Goal: Task Accomplishment & Management: Use online tool/utility

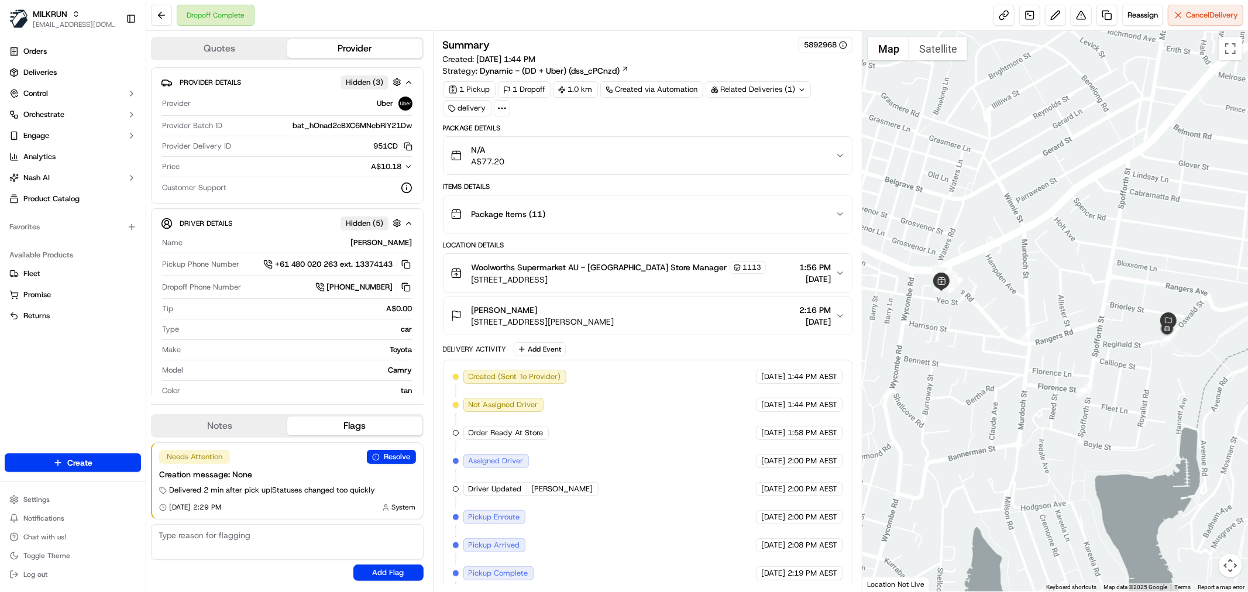
click at [780, 114] on div "1 Pickup 1 Dropoff 1.0 km Created via Automation Related Deliveries (1) delivery" at bounding box center [648, 98] width 410 height 35
click at [1080, 18] on button at bounding box center [1081, 15] width 21 height 21
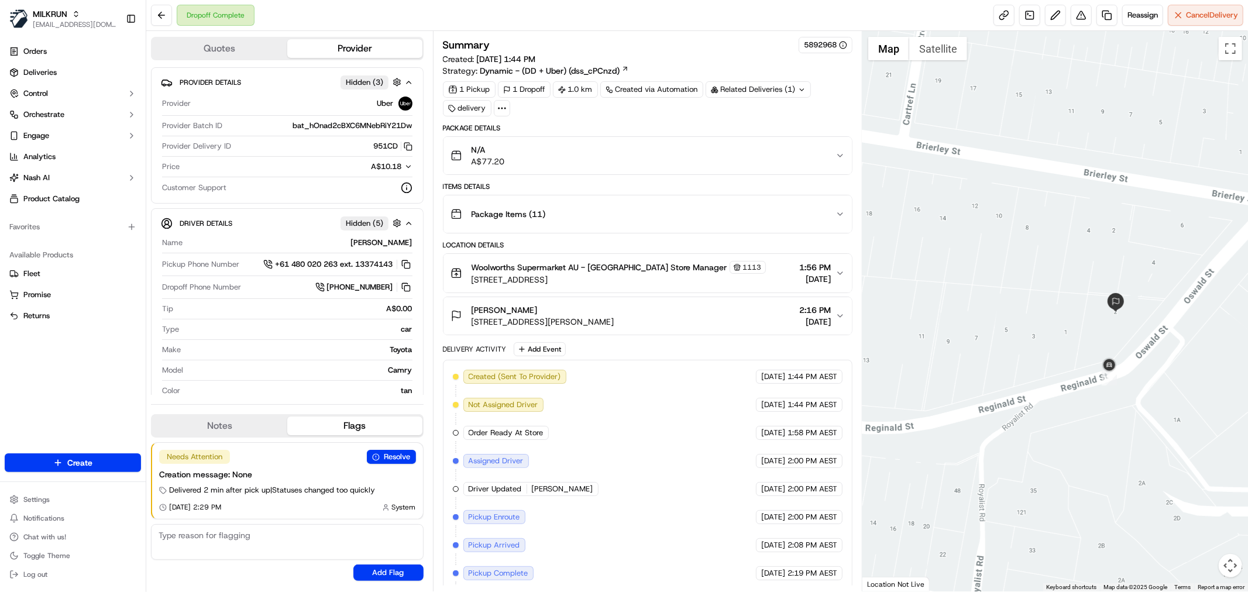
drag, startPoint x: 1173, startPoint y: 338, endPoint x: 1139, endPoint y: 320, distance: 38.5
click at [1139, 320] on div at bounding box center [1055, 311] width 386 height 561
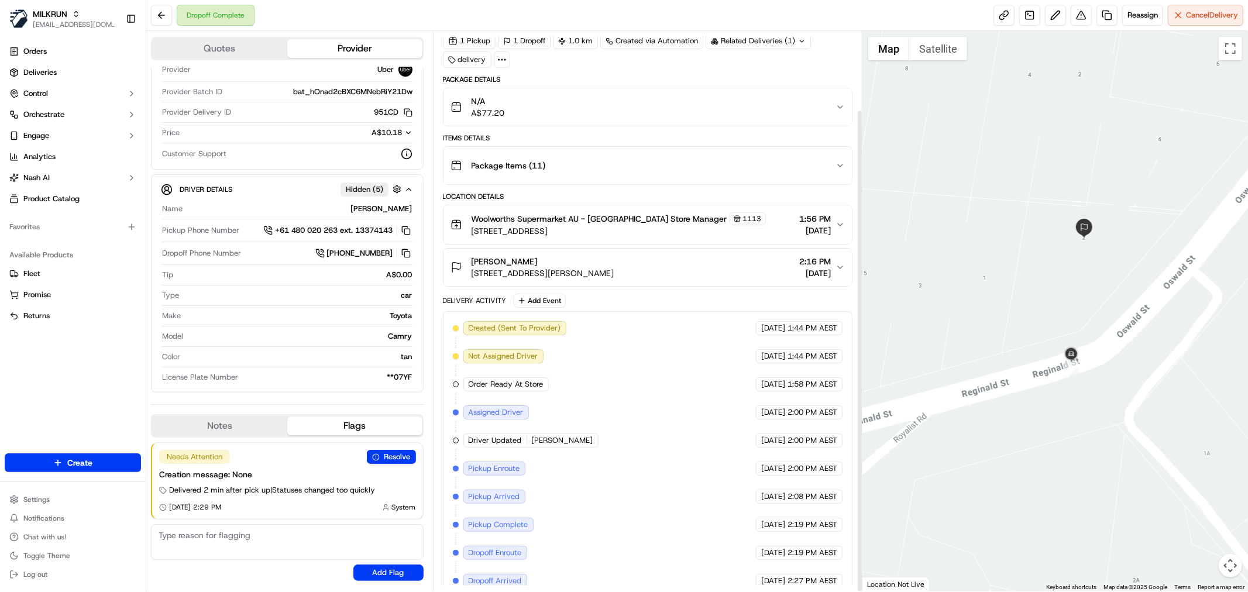
scroll to position [91, 0]
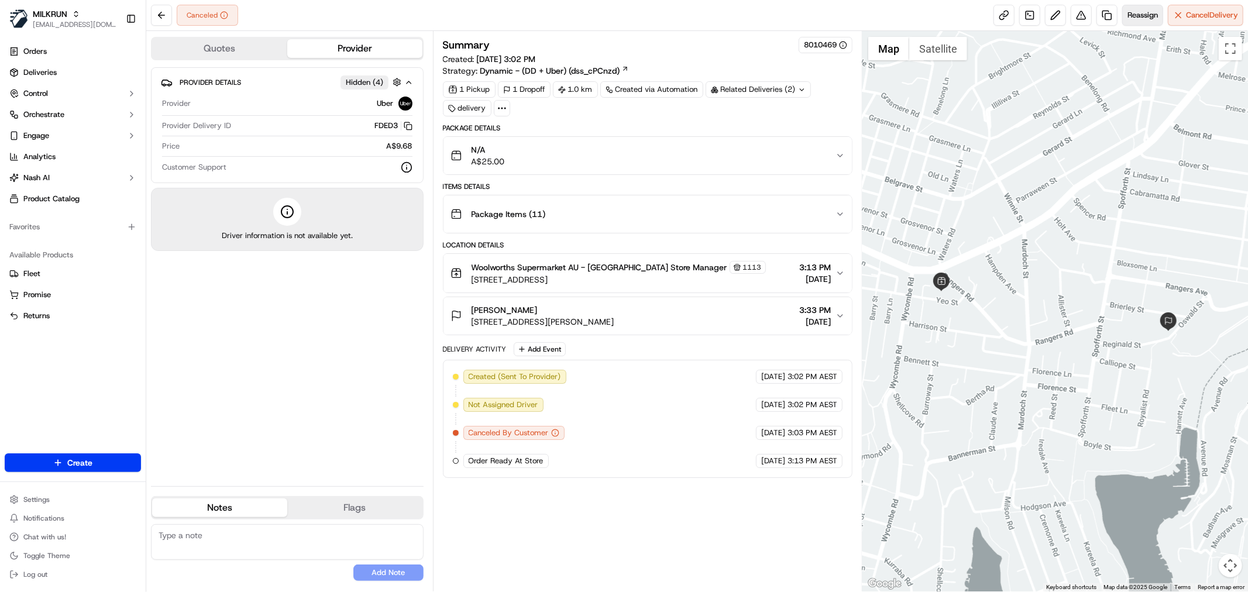
click at [1139, 12] on span "Reassign" at bounding box center [1143, 15] width 30 height 11
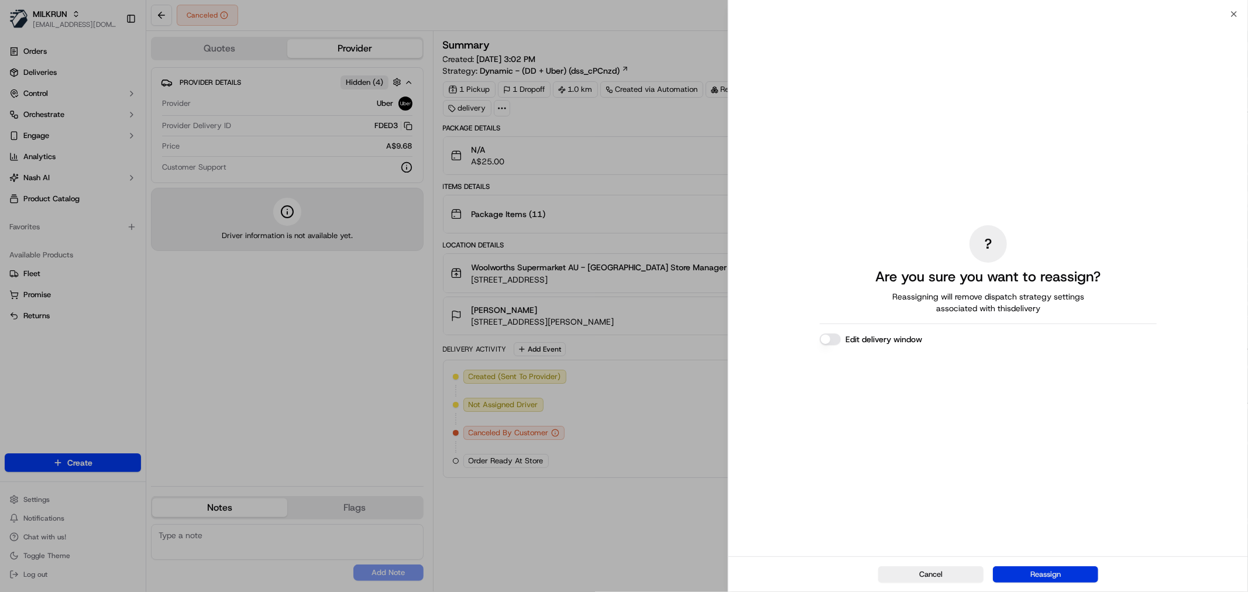
click at [1050, 578] on button "Reassign" at bounding box center [1045, 574] width 105 height 16
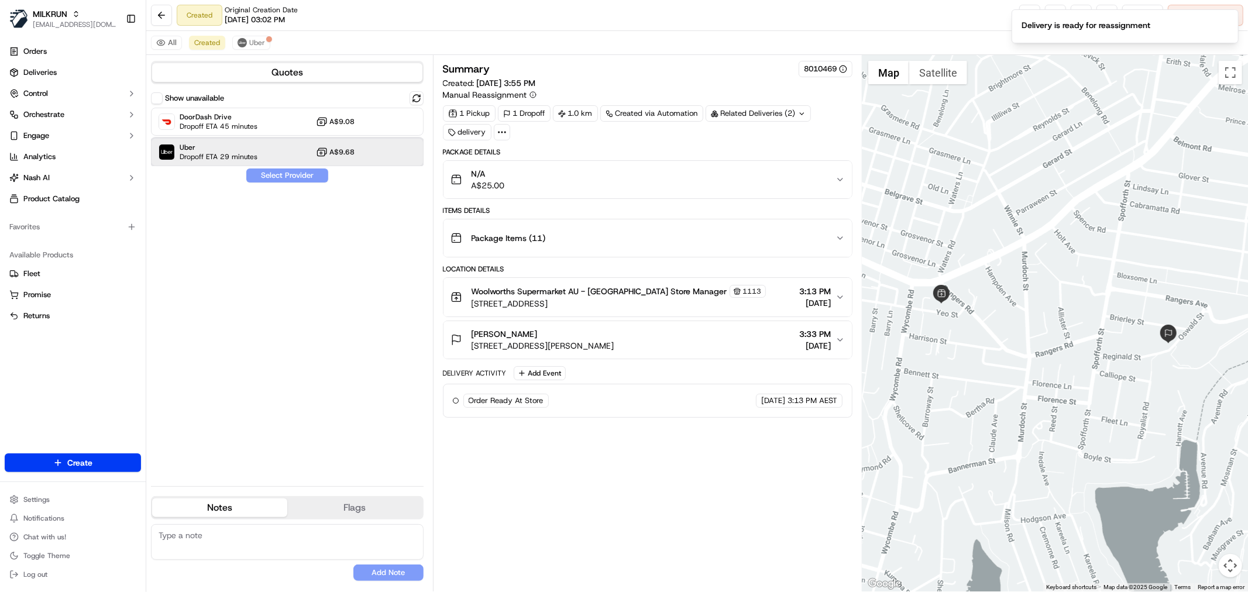
click at [232, 149] on span "Uber" at bounding box center [219, 147] width 78 height 9
click at [284, 174] on button "Assign Provider" at bounding box center [287, 176] width 83 height 14
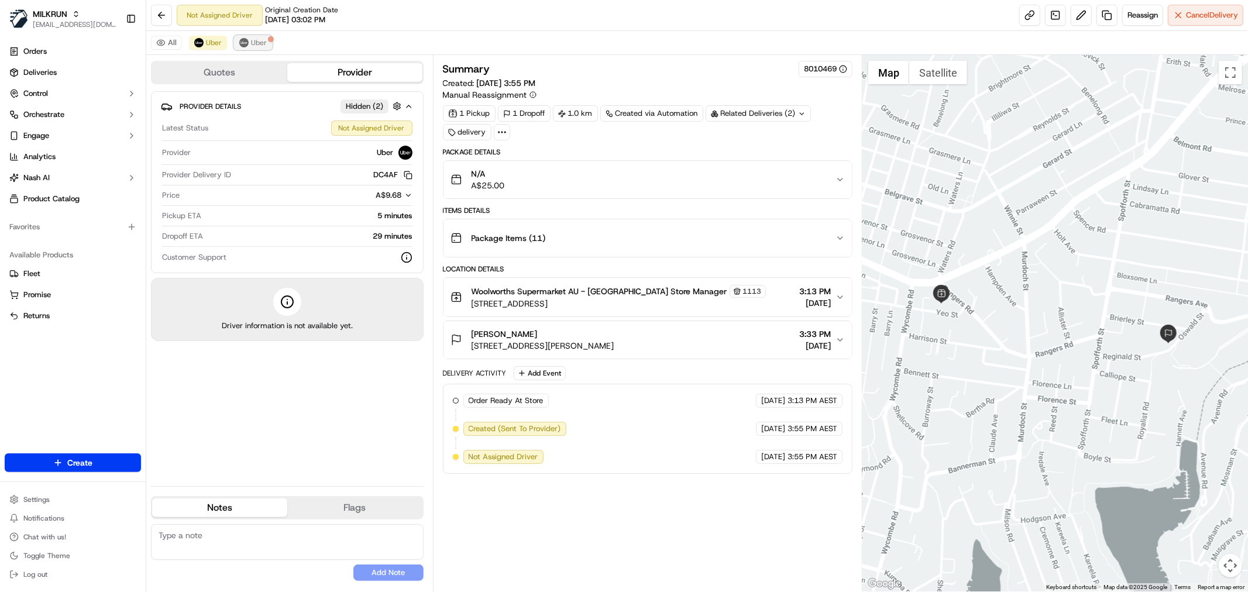
click at [258, 38] on span "Uber" at bounding box center [259, 42] width 16 height 9
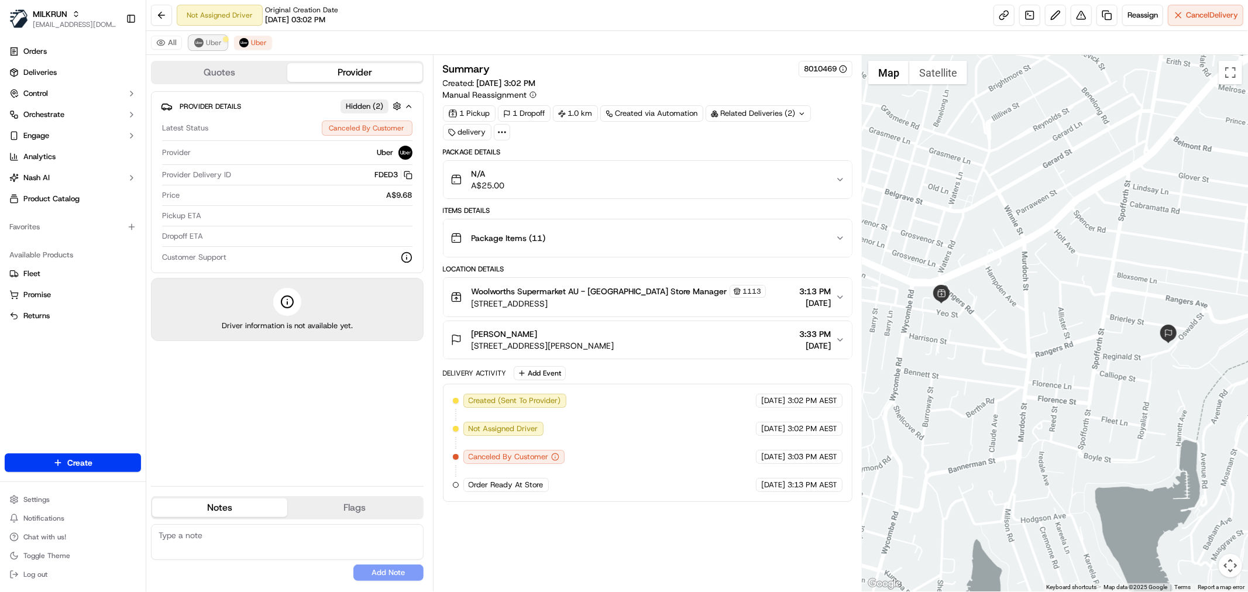
click at [207, 39] on span "Uber" at bounding box center [214, 42] width 16 height 9
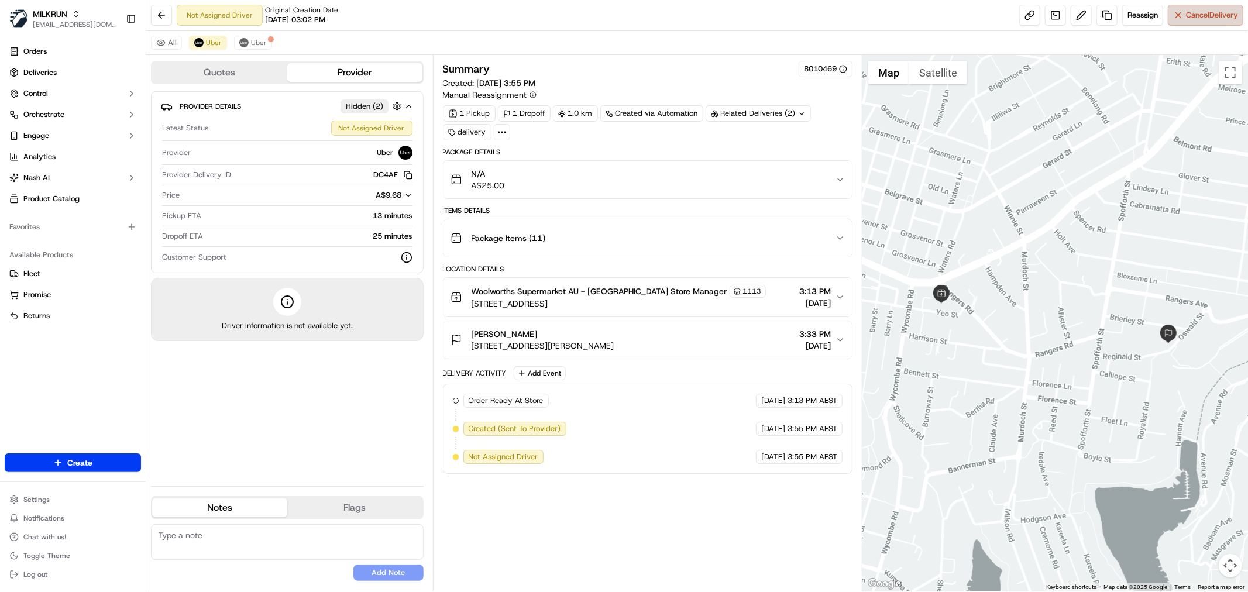
click at [1204, 15] on span "Cancel Delivery" at bounding box center [1212, 15] width 52 height 11
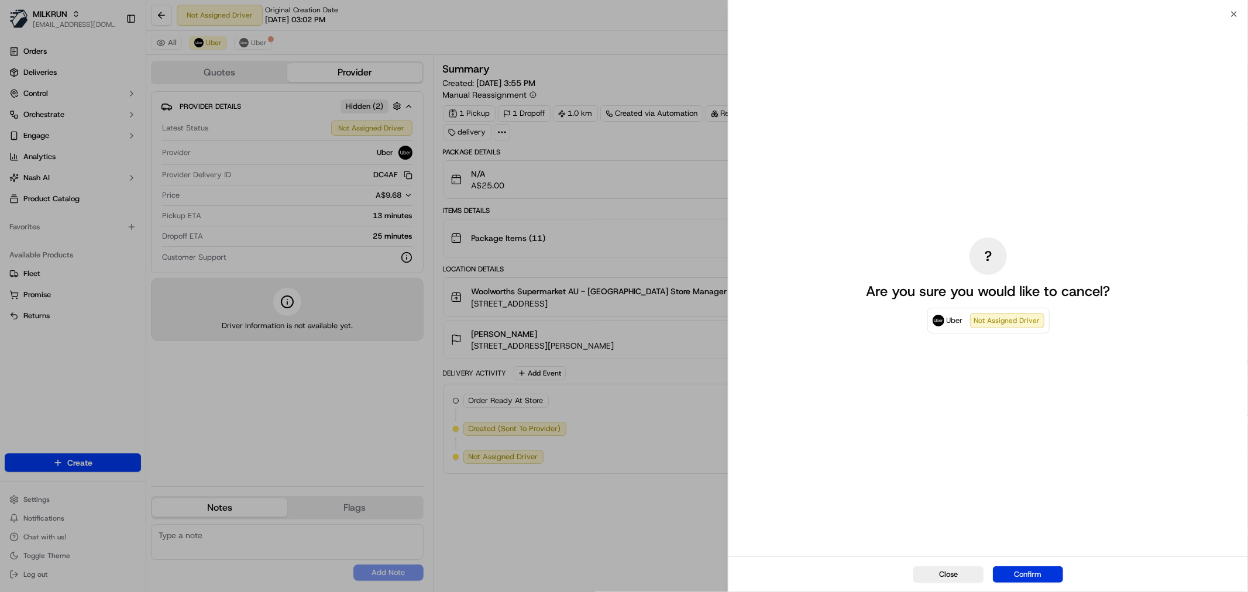
click at [1032, 576] on button "Confirm" at bounding box center [1028, 574] width 70 height 16
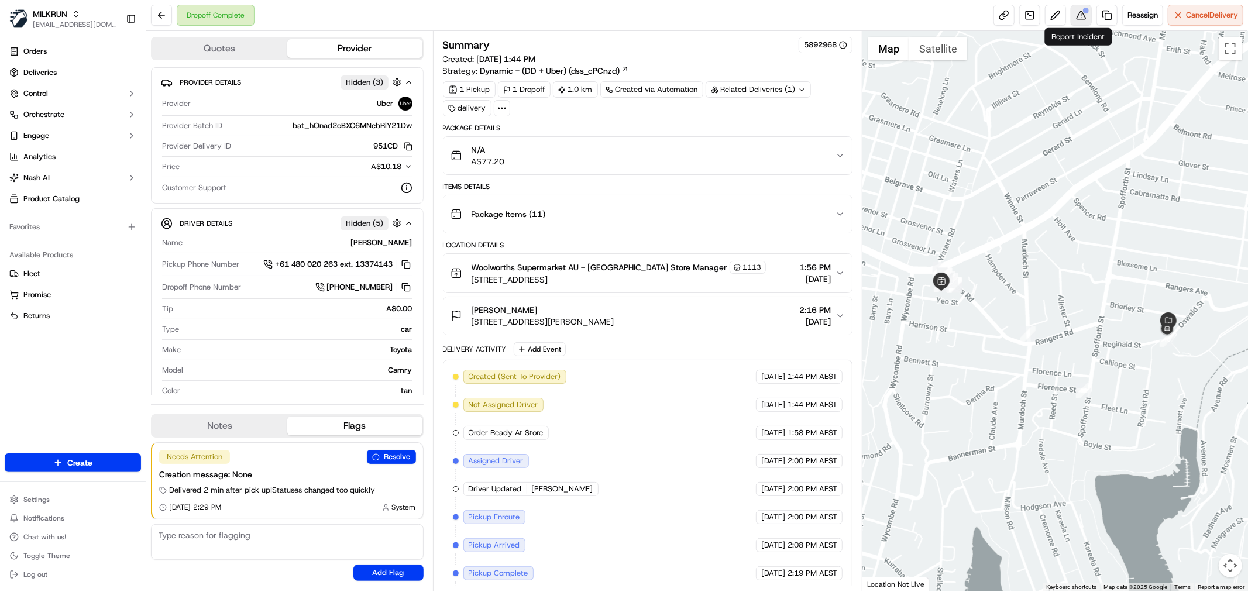
click at [1080, 18] on button at bounding box center [1081, 15] width 21 height 21
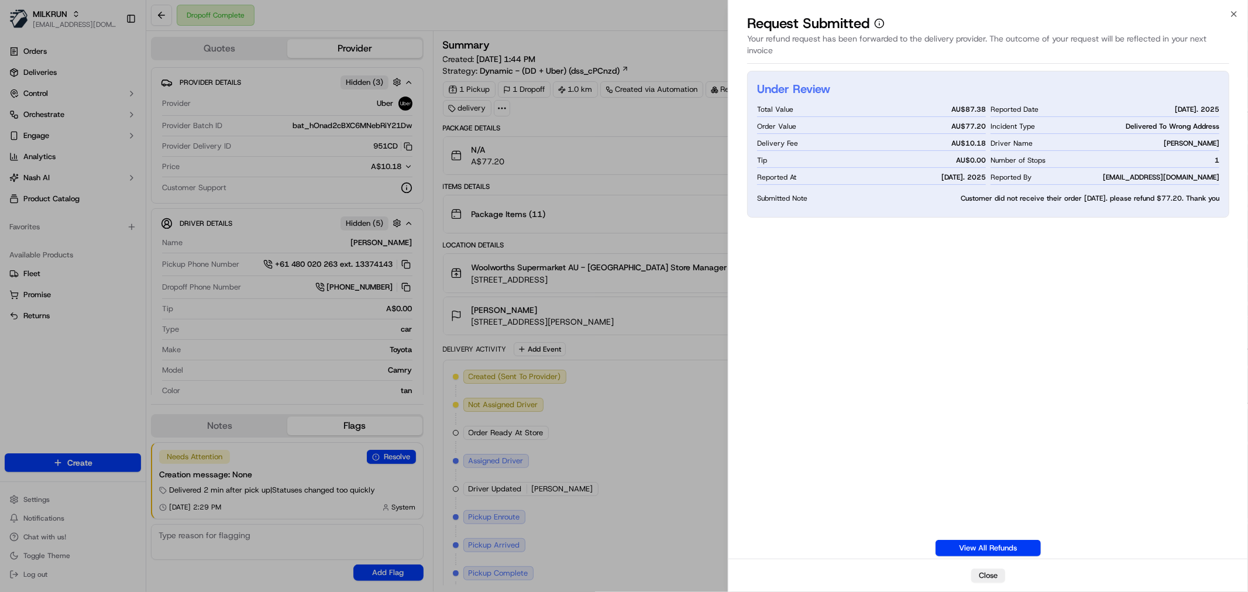
click at [1009, 291] on div "Under Review Total Value AU$ 87.38 Order Value AU$ 77.20 Delivery Fee AU$ 10.18…" at bounding box center [988, 314] width 482 height 486
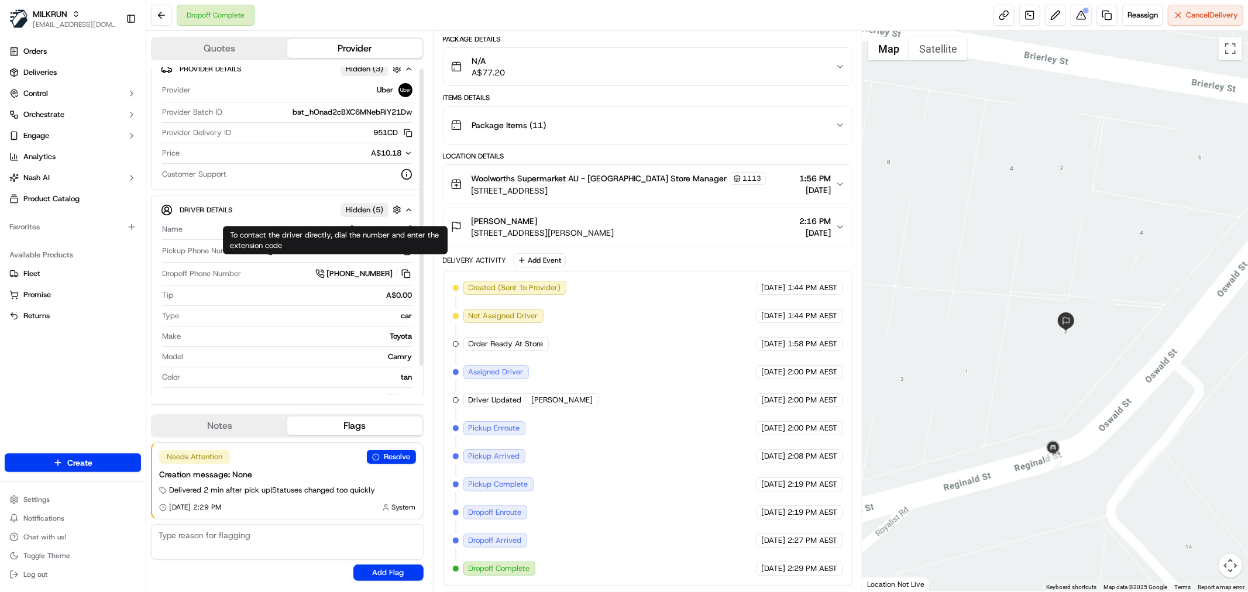
scroll to position [34, 0]
